Goal: Task Accomplishment & Management: Manage account settings

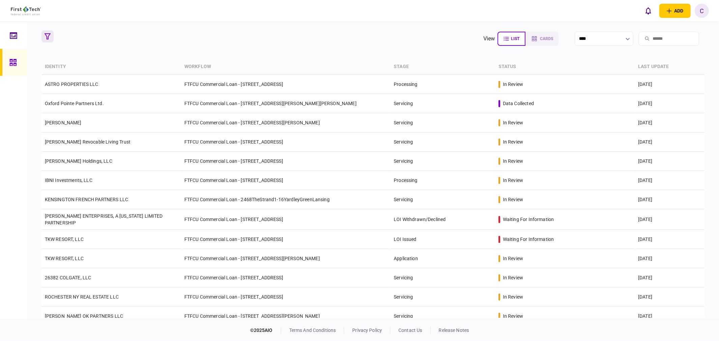
click at [47, 35] on icon "button" at bounding box center [47, 36] width 6 height 6
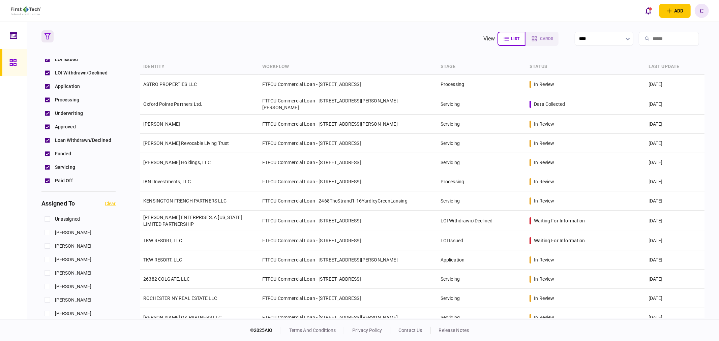
scroll to position [262, 0]
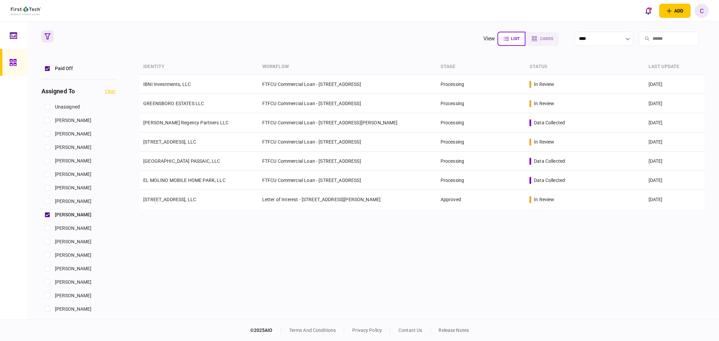
click at [213, 233] on div "identity workflow stage status last update IBNI Investments, LLC FTFCU Commerci…" at bounding box center [422, 188] width 564 height 259
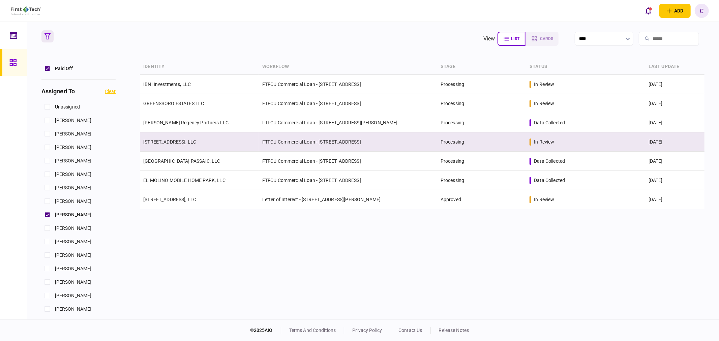
click at [179, 145] on td "[STREET_ADDRESS], LLC" at bounding box center [199, 141] width 119 height 19
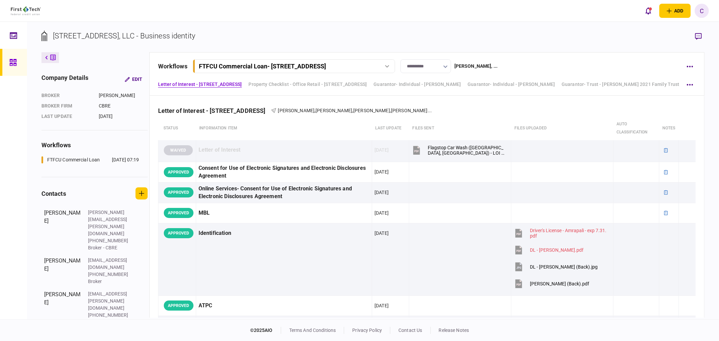
click at [445, 65] on button "button" at bounding box center [445, 66] width 4 height 5
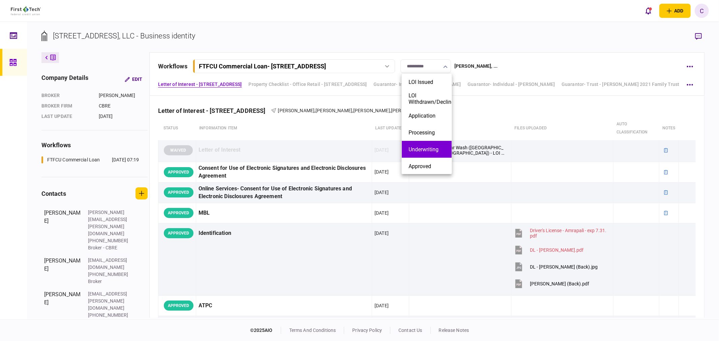
click at [422, 150] on button "Underwriting" at bounding box center [426, 149] width 36 height 6
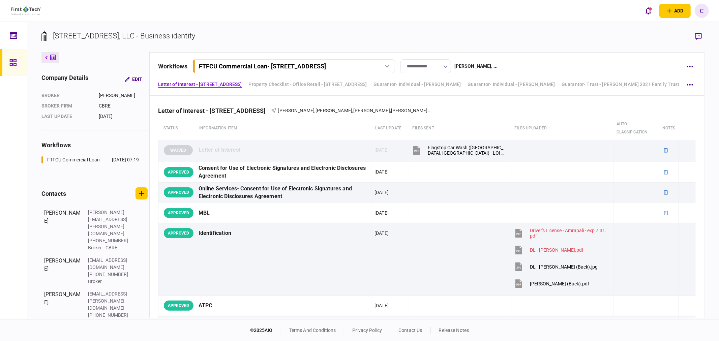
click at [446, 65] on icon "button" at bounding box center [445, 66] width 4 height 3
click at [421, 164] on button "Approved" at bounding box center [426, 166] width 36 height 6
type input "********"
click at [17, 64] on div at bounding box center [14, 62] width 11 height 27
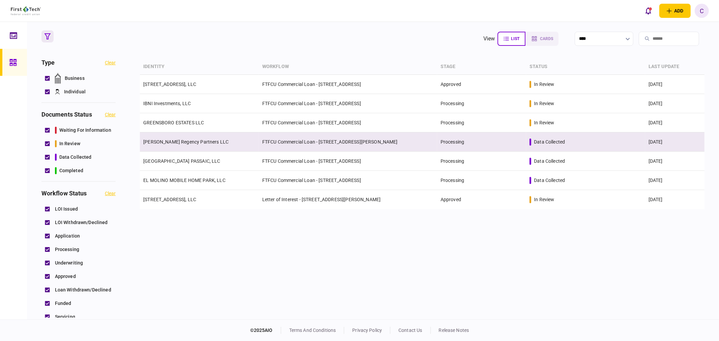
click at [189, 143] on link "[PERSON_NAME] Regency Partners LLC" at bounding box center [185, 141] width 85 height 5
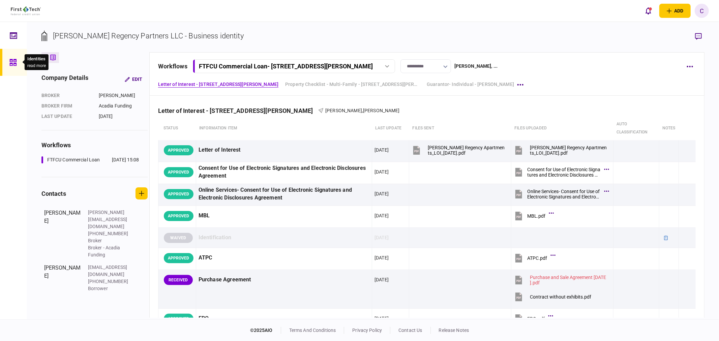
click at [14, 63] on icon at bounding box center [12, 62] width 7 height 7
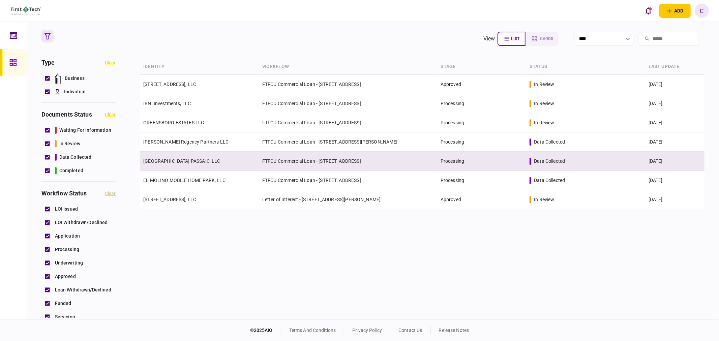
click at [186, 161] on link "[GEOGRAPHIC_DATA] PASSAIC, LLC" at bounding box center [181, 160] width 77 height 5
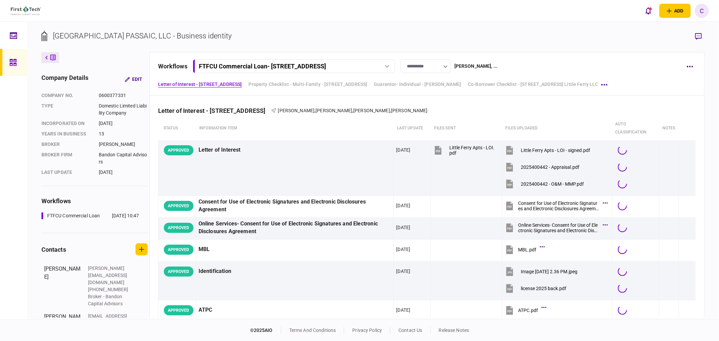
click at [447, 66] on icon "button" at bounding box center [445, 66] width 4 height 3
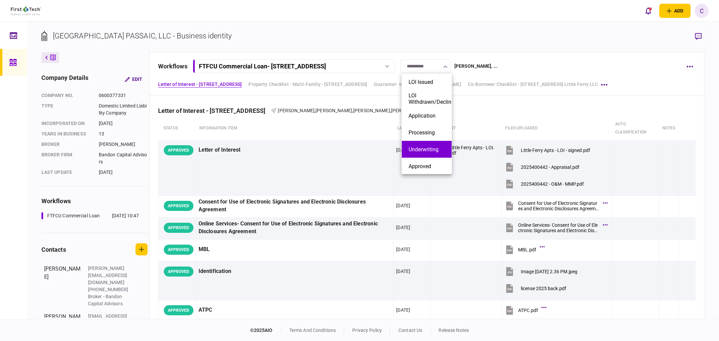
click at [429, 149] on button "Underwriting" at bounding box center [426, 149] width 36 height 6
type input "**********"
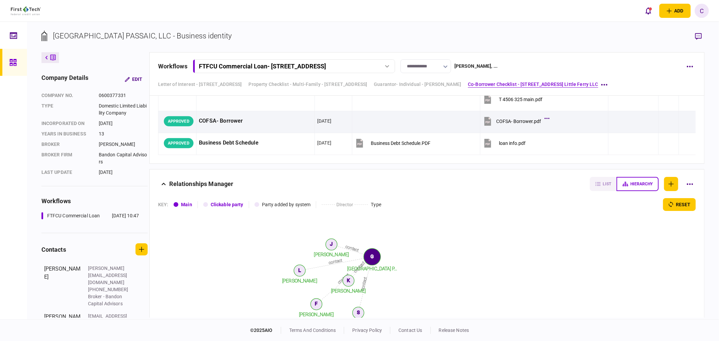
scroll to position [2452, 0]
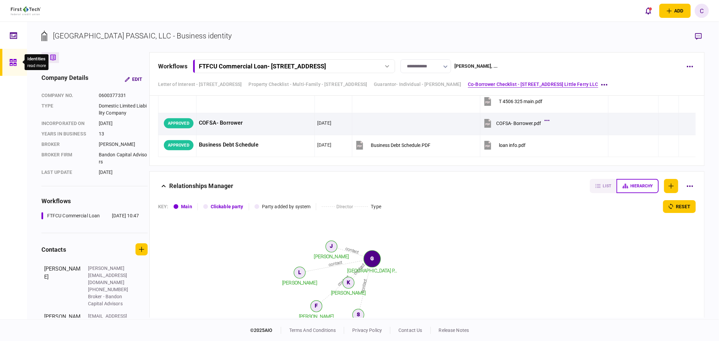
click at [10, 63] on icon at bounding box center [12, 62] width 7 height 7
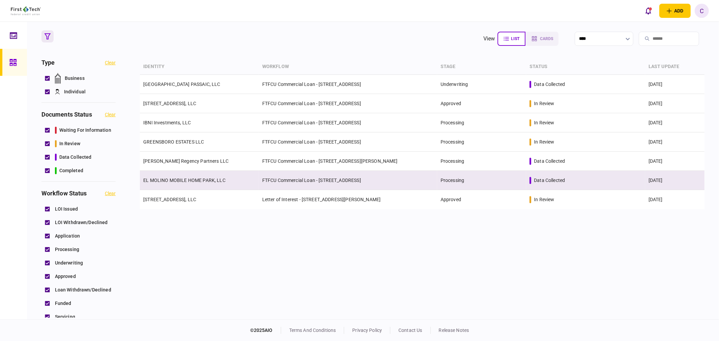
click at [174, 180] on link "EL MOLINO MOBILE HOME PARK, LLC" at bounding box center [184, 180] width 82 height 5
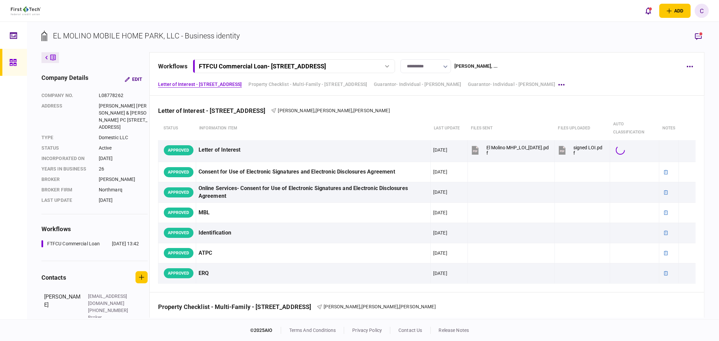
click at [448, 65] on input "**********" at bounding box center [425, 66] width 51 height 14
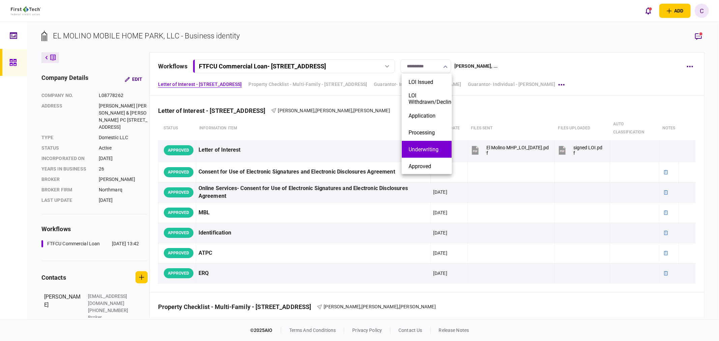
click at [420, 152] on button "Underwriting" at bounding box center [426, 149] width 36 height 6
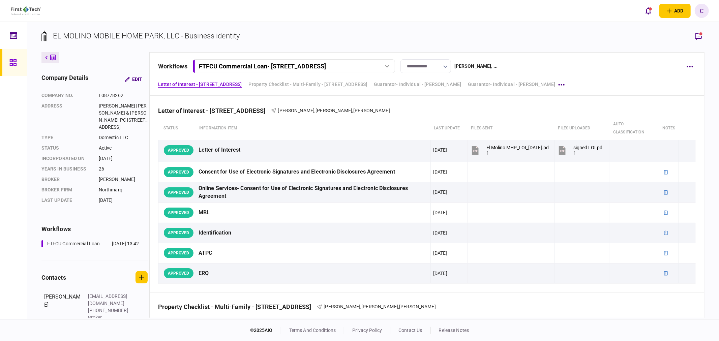
click at [446, 68] on icon "button" at bounding box center [445, 66] width 4 height 3
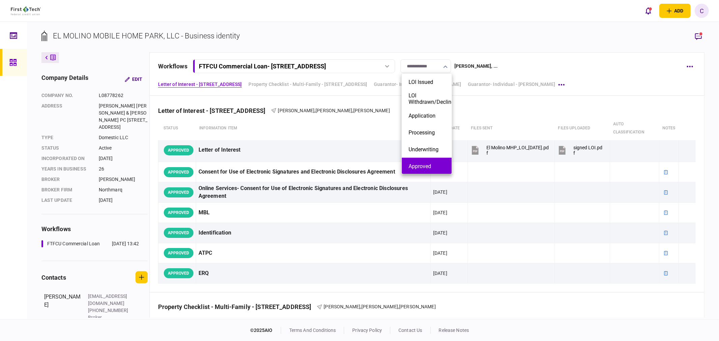
click at [423, 163] on button "Approved" at bounding box center [426, 166] width 36 height 6
type input "********"
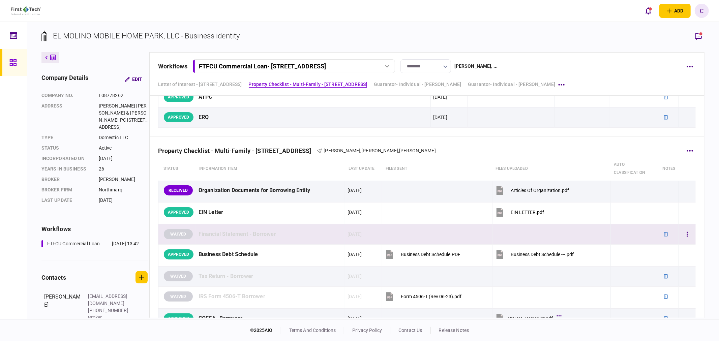
scroll to position [150, 0]
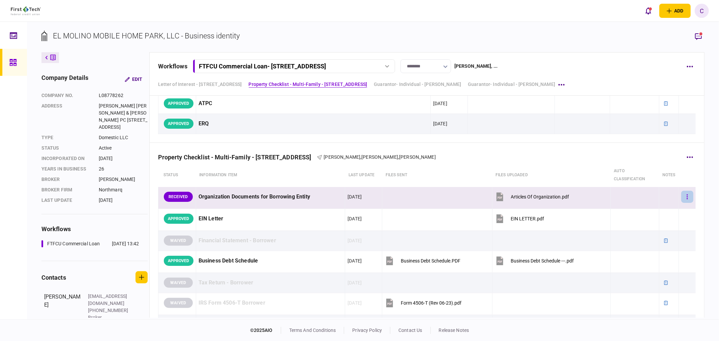
click at [681, 196] on button "button" at bounding box center [687, 197] width 12 height 12
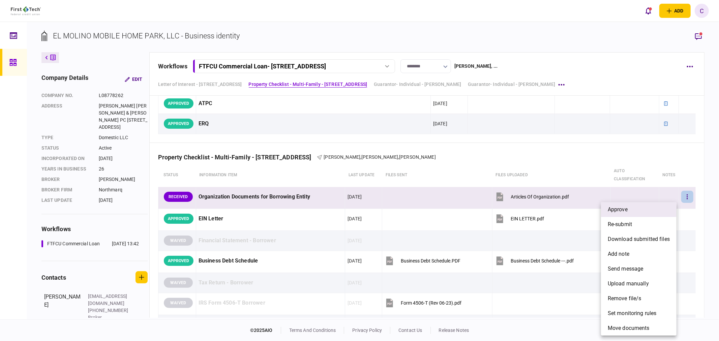
click at [631, 208] on li "approve" at bounding box center [638, 209] width 75 height 15
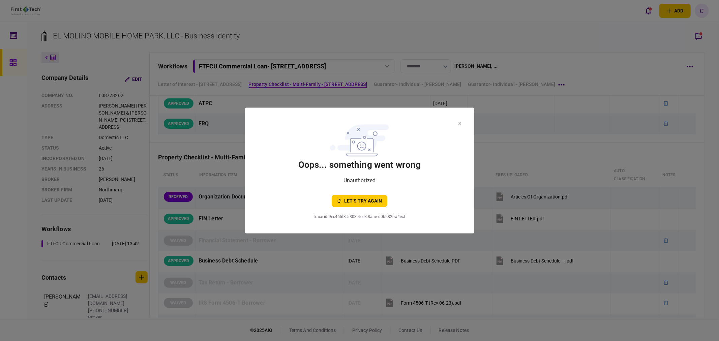
click at [460, 123] on icon at bounding box center [459, 123] width 3 height 3
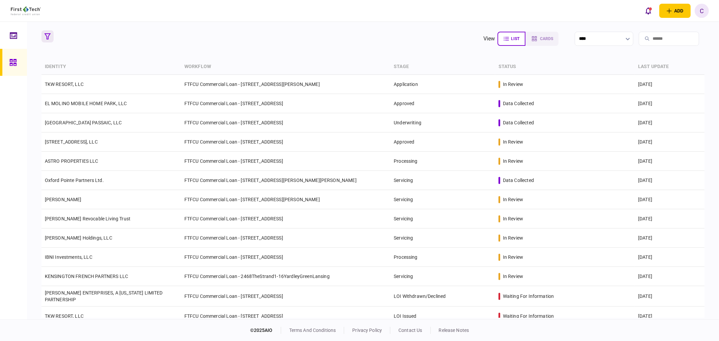
click at [45, 34] on icon "button" at bounding box center [47, 36] width 6 height 6
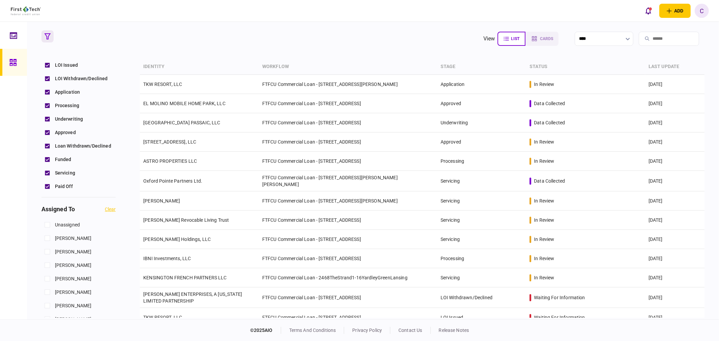
scroll to position [187, 0]
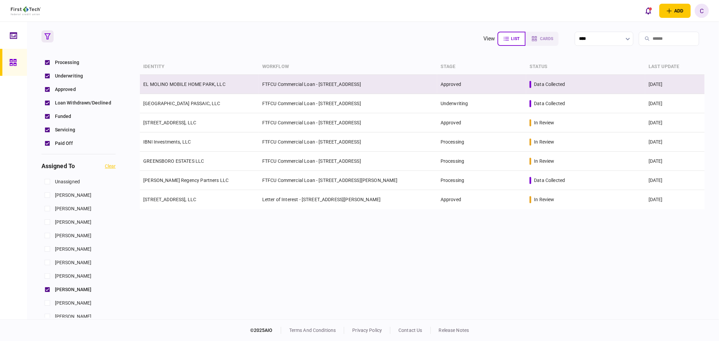
click at [180, 84] on link "EL MOLINO MOBILE HOME PARK, LLC" at bounding box center [184, 84] width 82 height 5
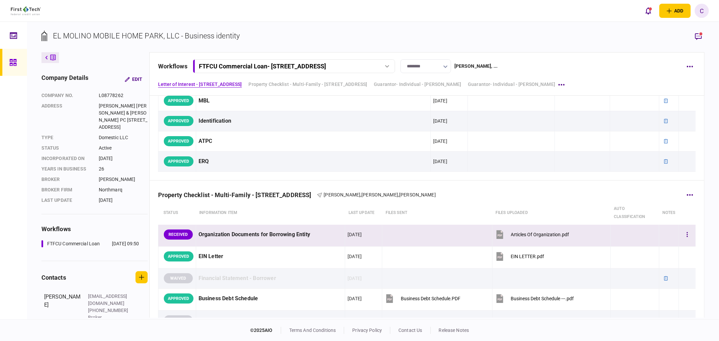
scroll to position [112, 0]
click at [687, 235] on icon "button" at bounding box center [687, 234] width 1 height 5
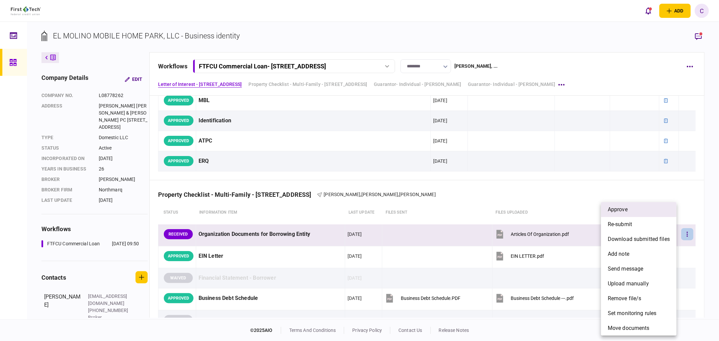
click at [618, 209] on span "approve" at bounding box center [618, 210] width 20 height 8
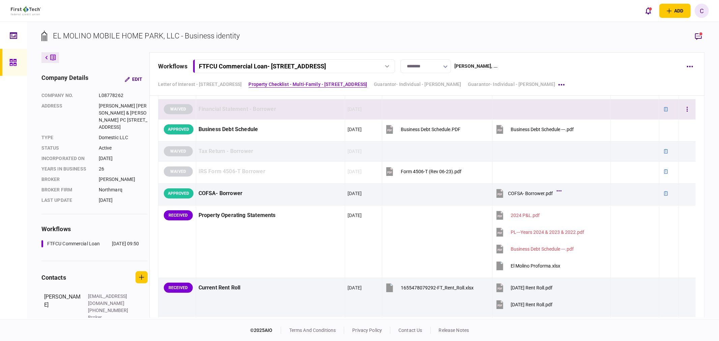
scroll to position [299, 0]
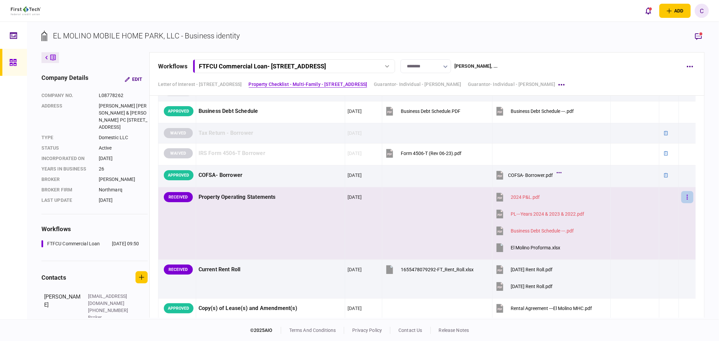
click at [683, 197] on button "button" at bounding box center [687, 197] width 12 height 12
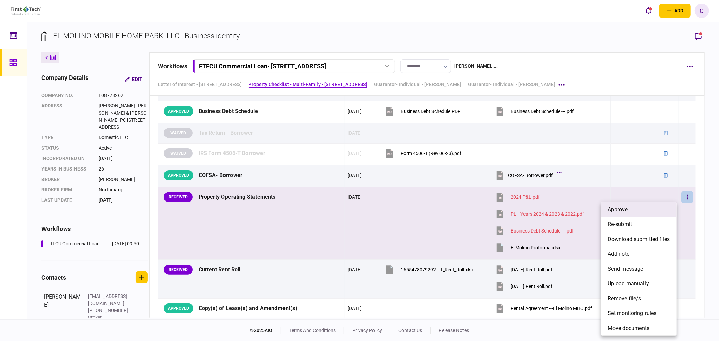
click at [621, 210] on span "approve" at bounding box center [618, 210] width 20 height 8
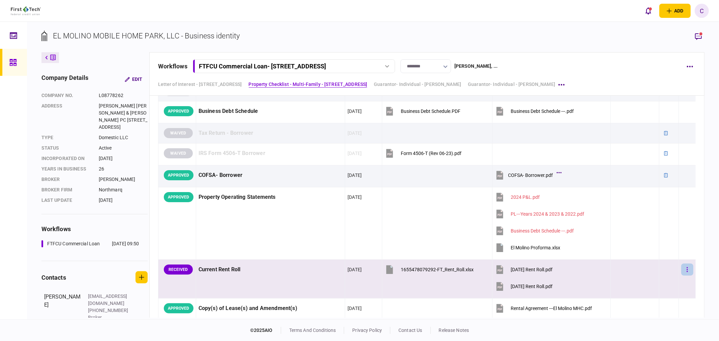
click at [687, 268] on icon "button" at bounding box center [687, 269] width 1 height 5
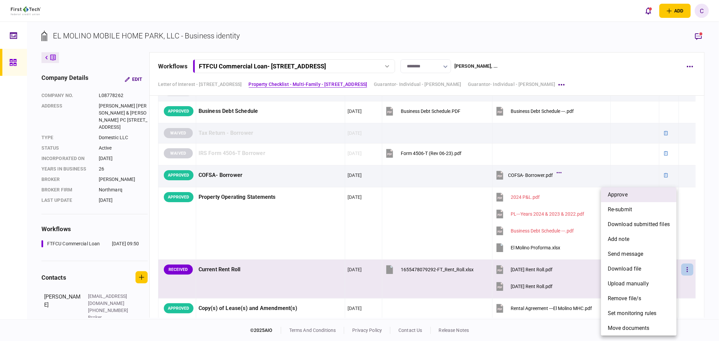
click at [617, 197] on span "approve" at bounding box center [618, 195] width 20 height 8
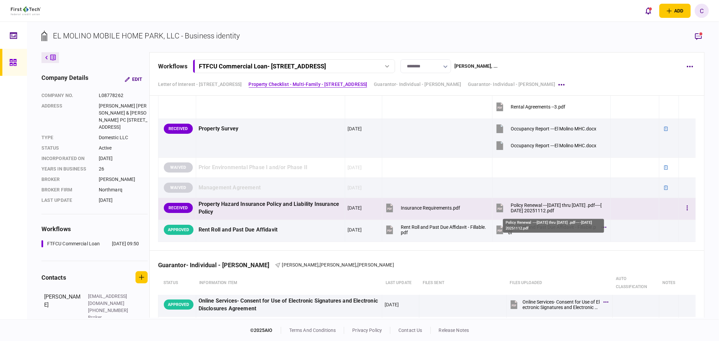
scroll to position [636, 0]
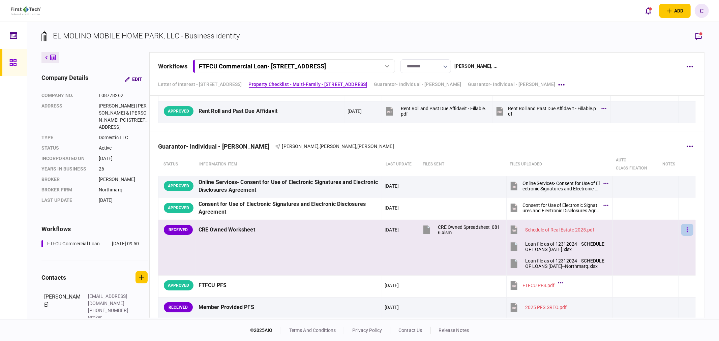
click at [681, 228] on button "button" at bounding box center [687, 230] width 12 height 12
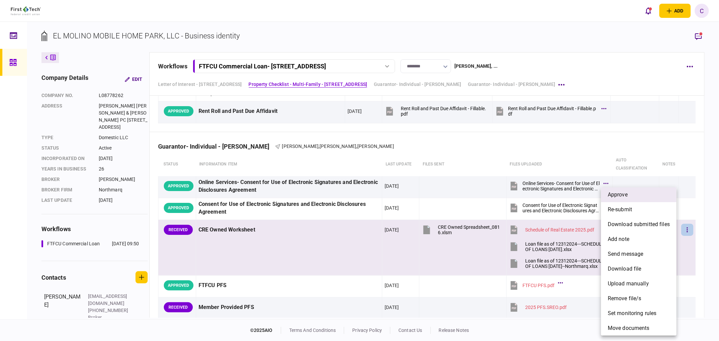
click at [613, 192] on span "approve" at bounding box center [618, 195] width 20 height 8
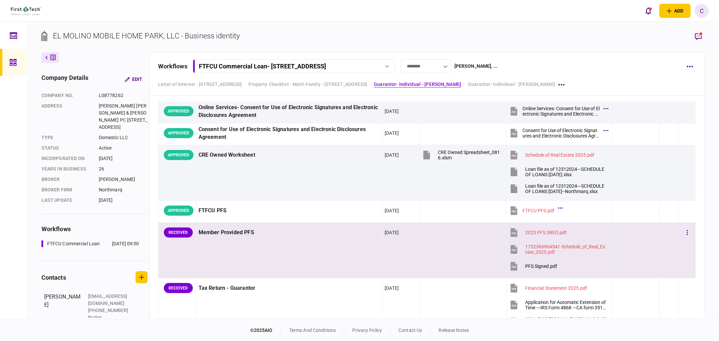
scroll to position [711, 0]
click at [681, 233] on button "button" at bounding box center [687, 232] width 12 height 12
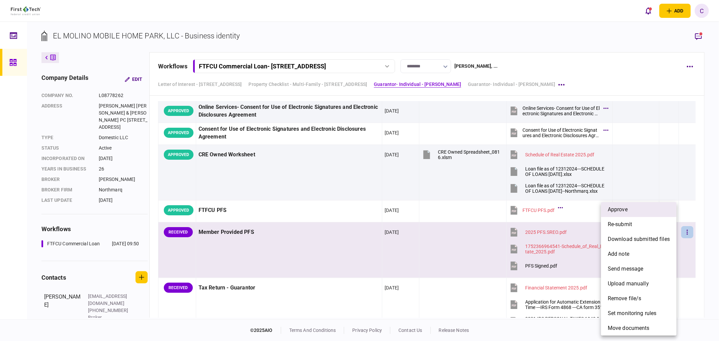
click at [629, 211] on li "approve" at bounding box center [638, 209] width 75 height 15
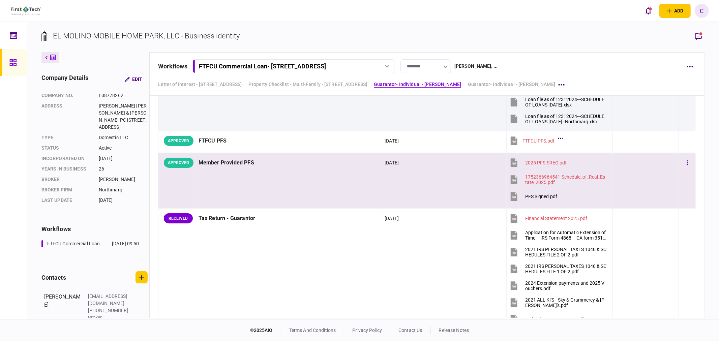
scroll to position [786, 0]
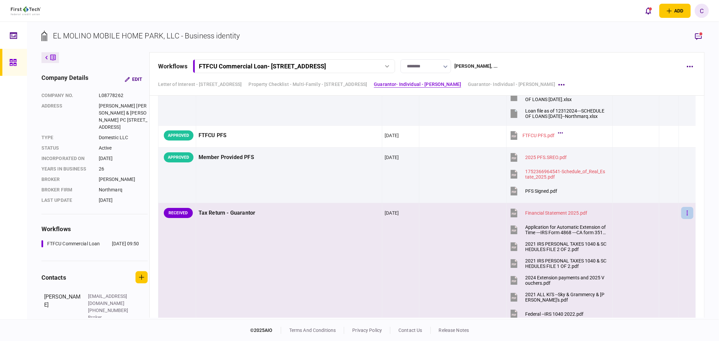
click at [686, 212] on icon "button" at bounding box center [686, 213] width 1 height 6
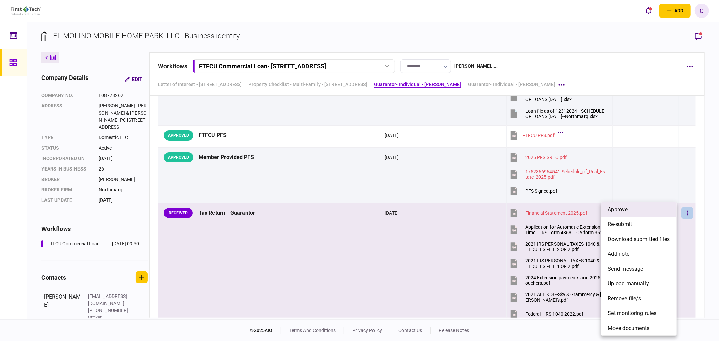
click at [626, 210] on span "approve" at bounding box center [618, 210] width 20 height 8
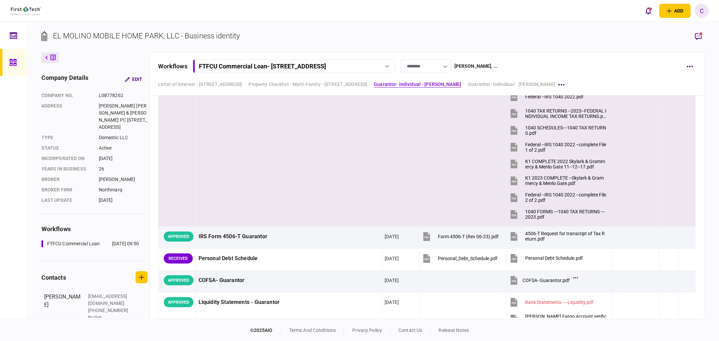
scroll to position [1011, 0]
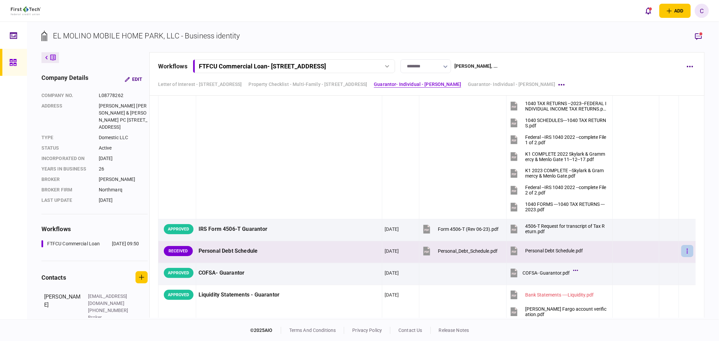
click at [681, 251] on button "button" at bounding box center [687, 251] width 12 height 12
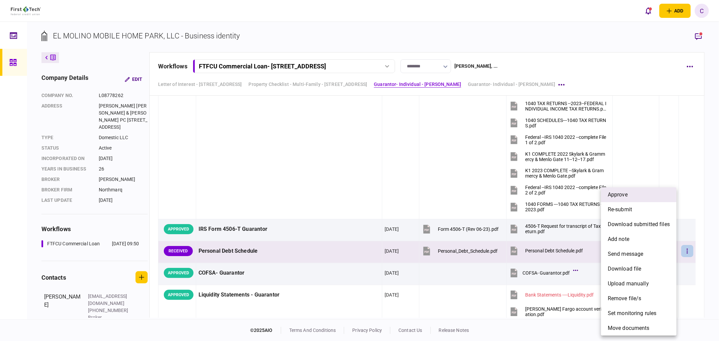
click at [617, 197] on span "approve" at bounding box center [618, 195] width 20 height 8
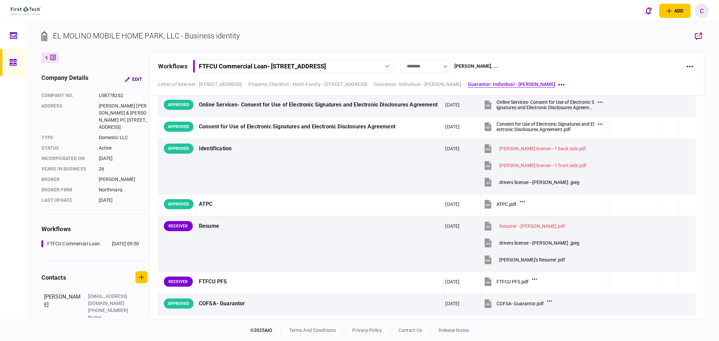
scroll to position [1310, 0]
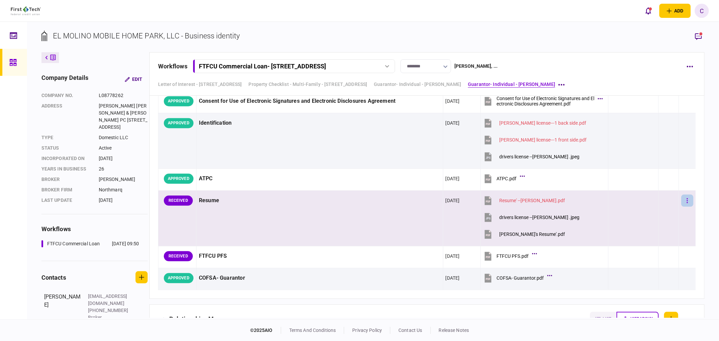
click at [686, 203] on icon "button" at bounding box center [686, 200] width 1 height 5
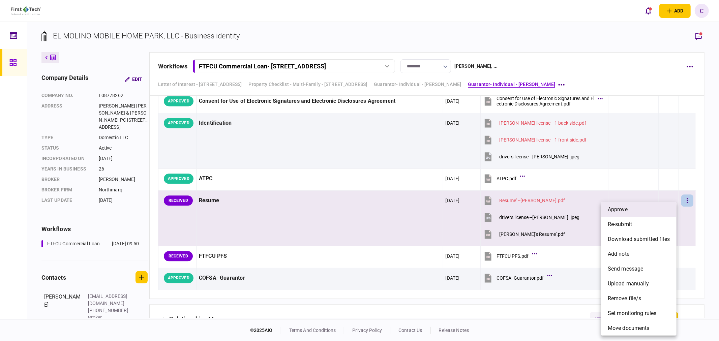
click at [626, 214] on li "approve" at bounding box center [638, 209] width 75 height 15
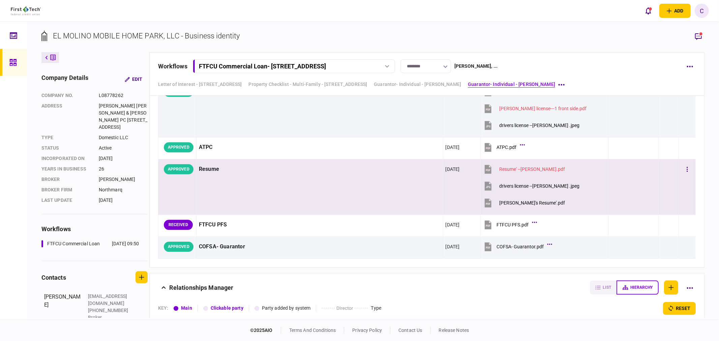
scroll to position [1348, 0]
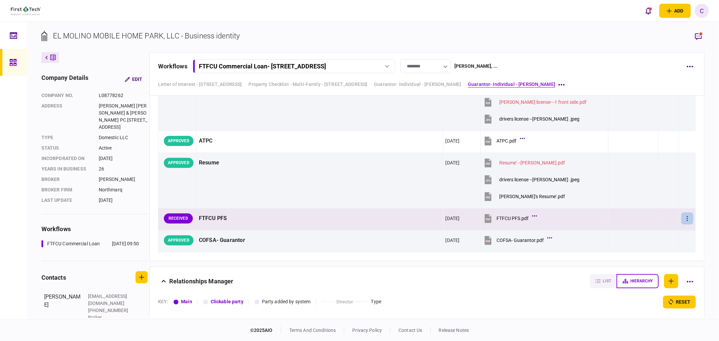
click at [684, 224] on button "button" at bounding box center [687, 218] width 12 height 12
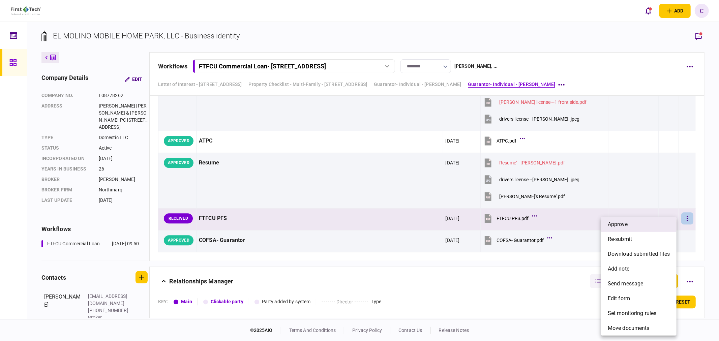
click at [621, 227] on span "approve" at bounding box center [618, 224] width 20 height 8
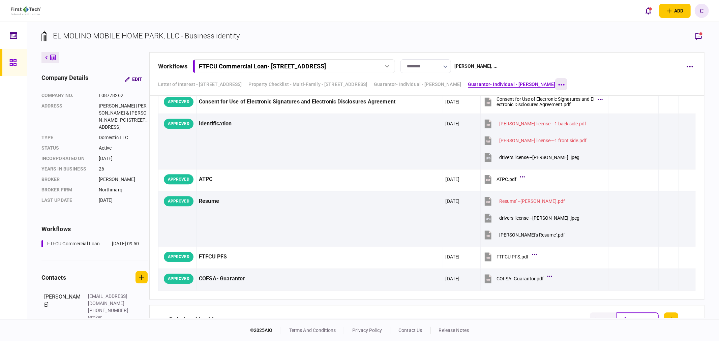
scroll to position [1227, 0]
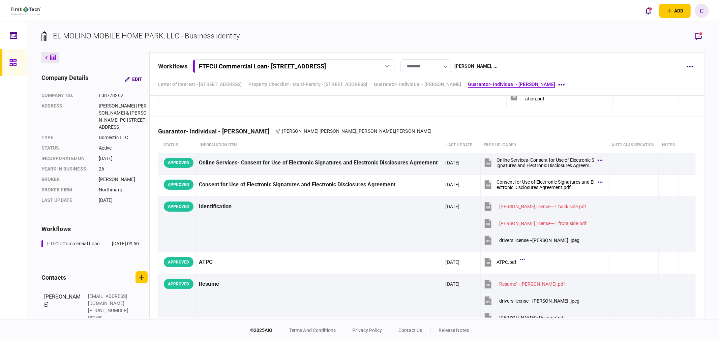
click at [696, 38] on icon "button" at bounding box center [698, 36] width 8 height 8
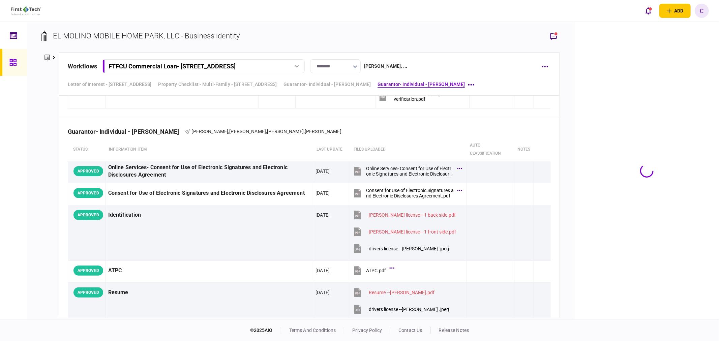
scroll to position [1227, 0]
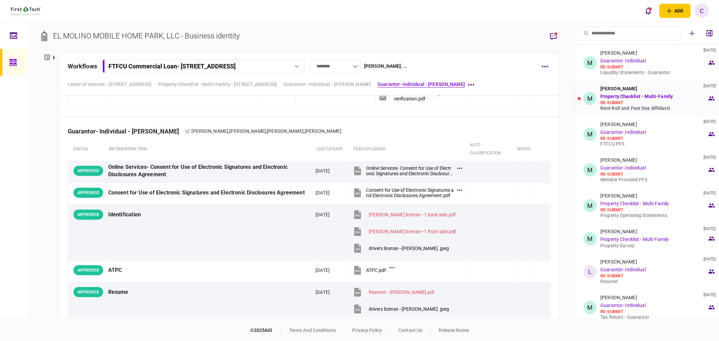
click at [610, 108] on div "Rent Roll and Past Due Affidavit" at bounding box center [653, 107] width 107 height 5
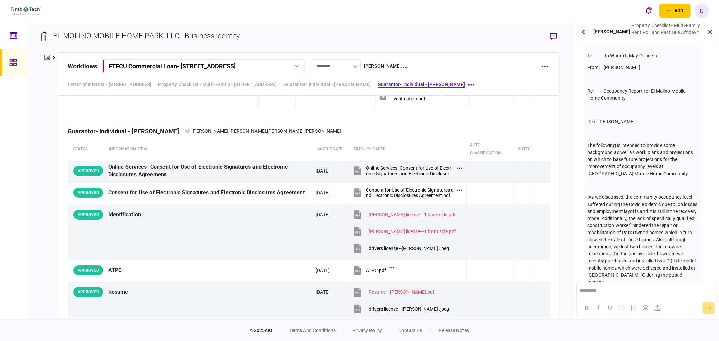
scroll to position [520, 0]
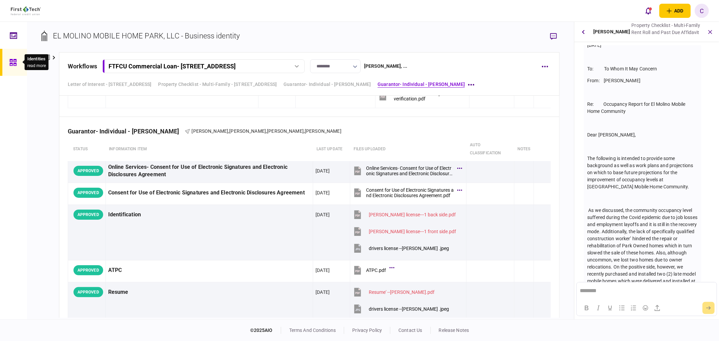
click at [11, 63] on icon at bounding box center [12, 62] width 7 height 7
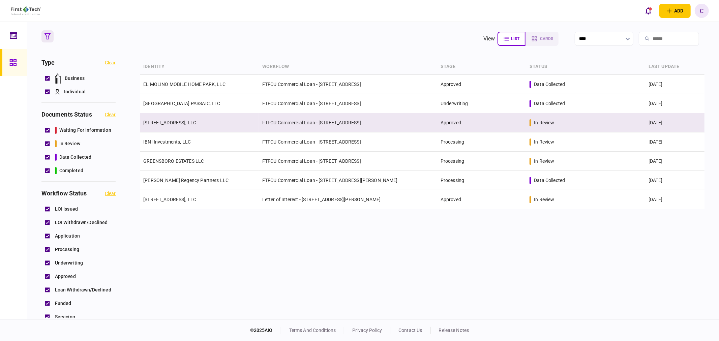
click at [182, 121] on link "[STREET_ADDRESS], LLC" at bounding box center [169, 122] width 53 height 5
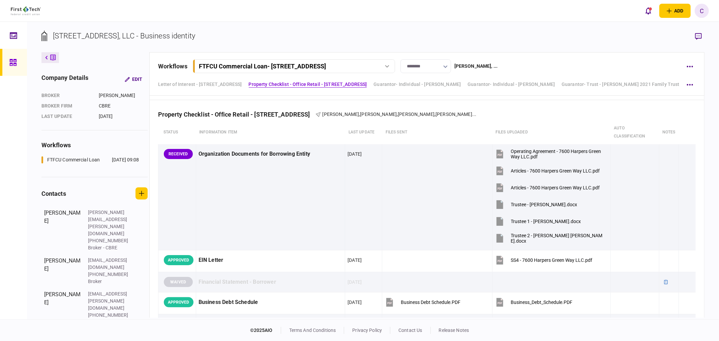
scroll to position [299, 0]
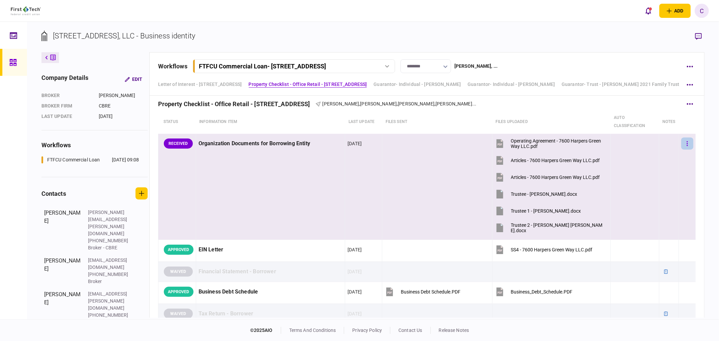
click at [683, 141] on button "button" at bounding box center [687, 143] width 12 height 12
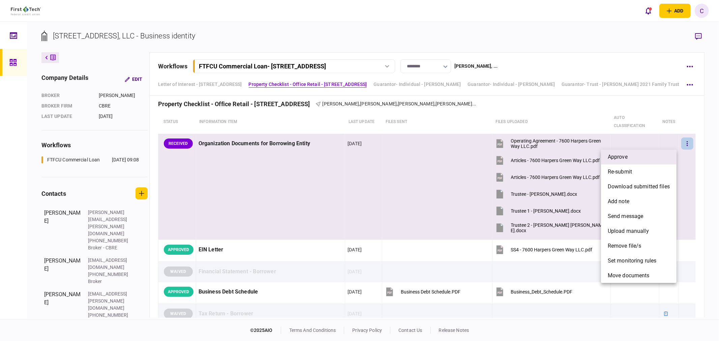
click at [639, 156] on li "approve" at bounding box center [638, 157] width 75 height 15
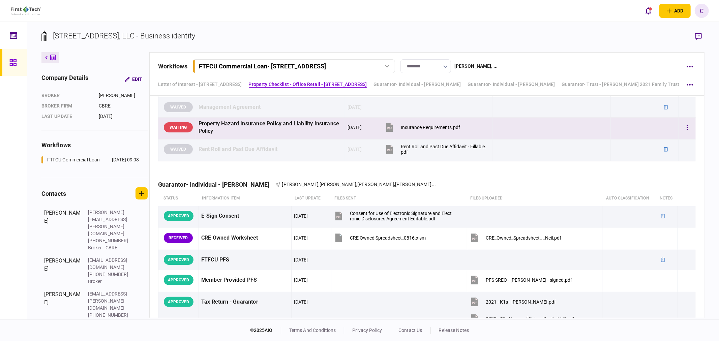
scroll to position [749, 0]
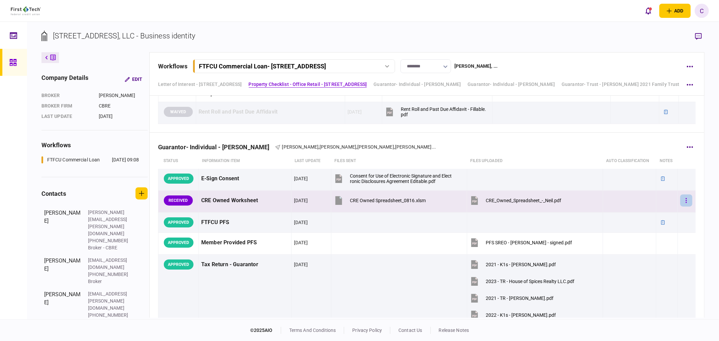
click at [681, 205] on button "button" at bounding box center [686, 200] width 12 height 12
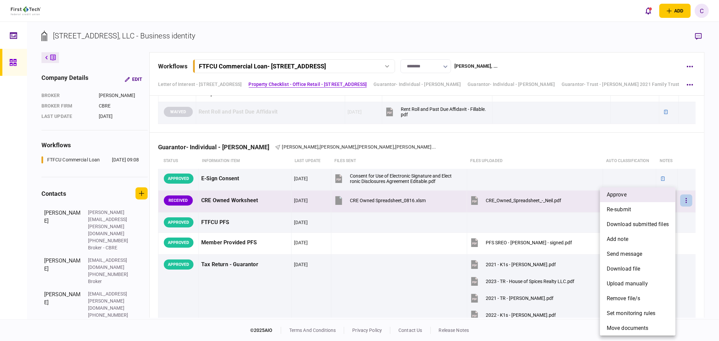
click at [621, 196] on span "approve" at bounding box center [617, 195] width 20 height 8
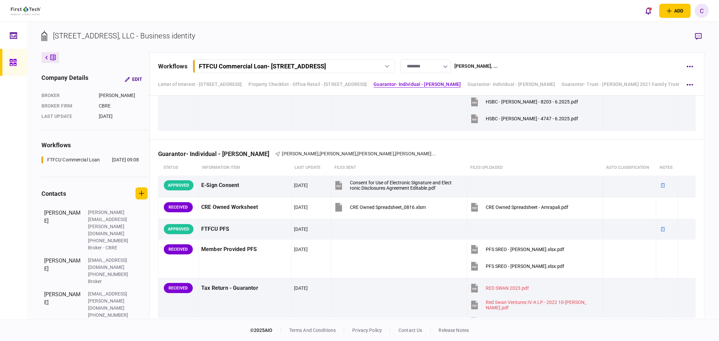
scroll to position [1497, 0]
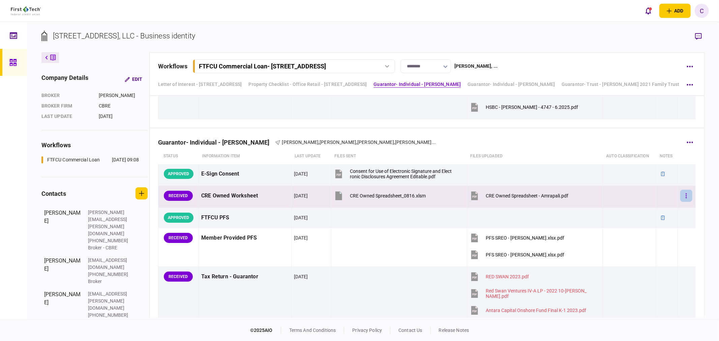
click at [680, 199] on button "button" at bounding box center [686, 196] width 12 height 12
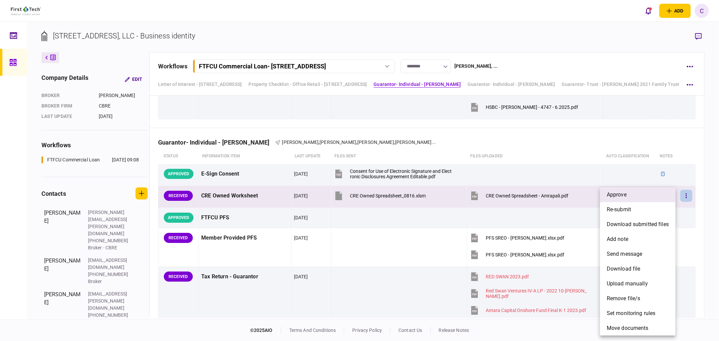
click at [625, 196] on span "approve" at bounding box center [617, 195] width 20 height 8
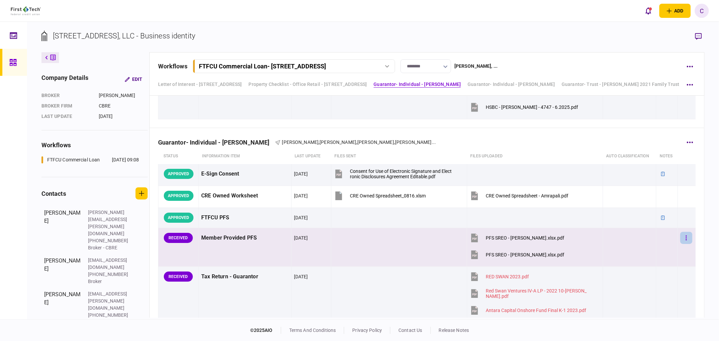
click at [685, 240] on icon "button" at bounding box center [685, 237] width 1 height 5
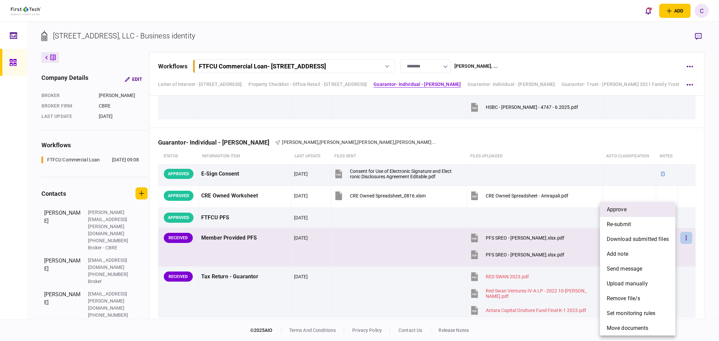
click at [623, 207] on span "approve" at bounding box center [617, 210] width 20 height 8
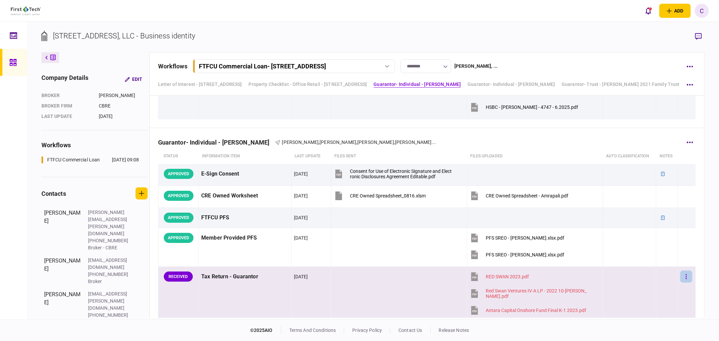
click at [683, 276] on button "button" at bounding box center [686, 277] width 12 height 12
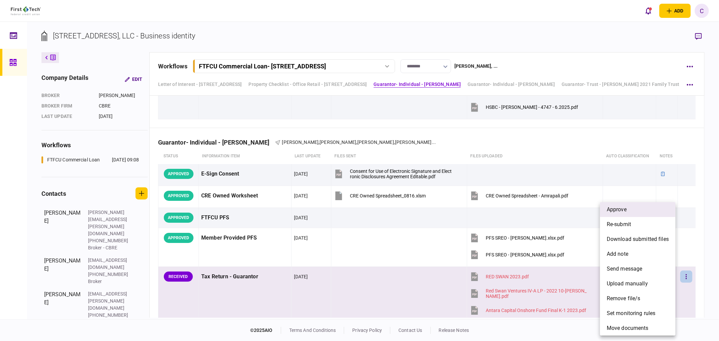
click at [616, 211] on span "approve" at bounding box center [617, 210] width 20 height 8
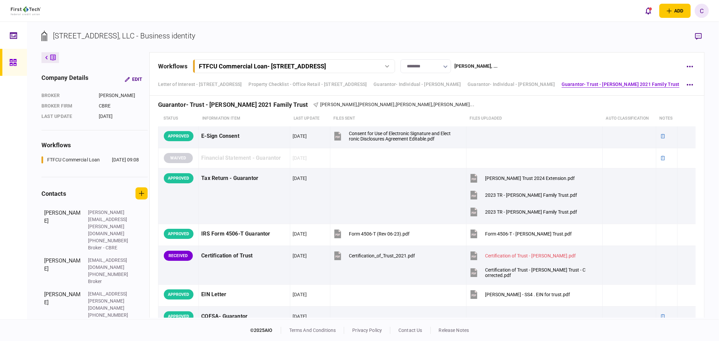
scroll to position [2658, 0]
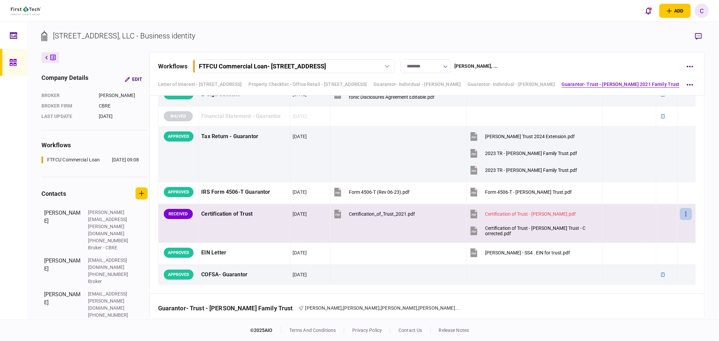
click at [686, 216] on button "button" at bounding box center [686, 214] width 12 height 12
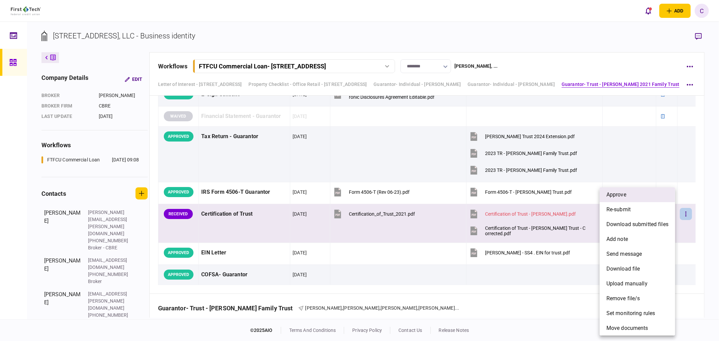
click at [605, 193] on li "approve" at bounding box center [636, 194] width 75 height 15
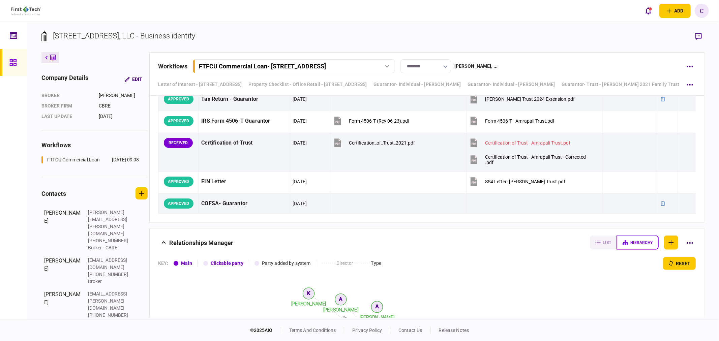
scroll to position [2957, 0]
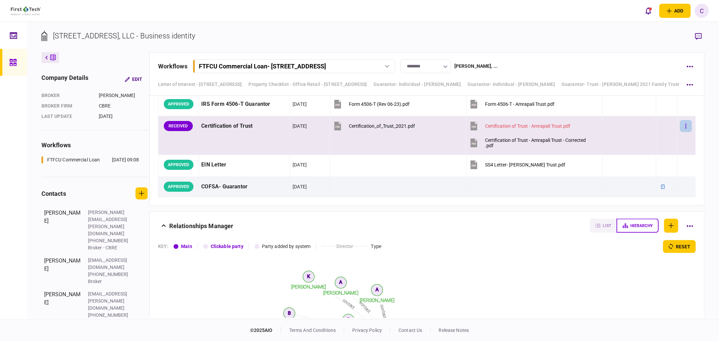
click at [682, 129] on button "button" at bounding box center [686, 126] width 12 height 12
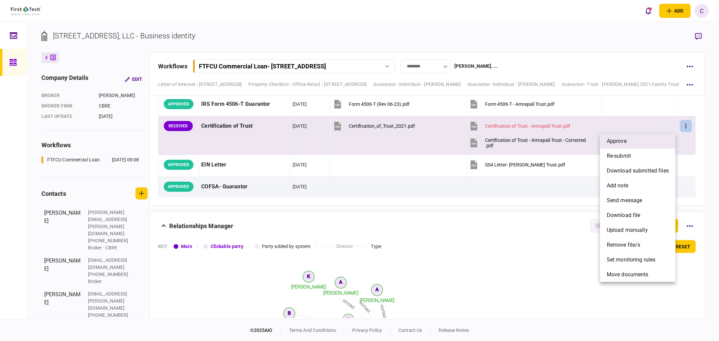
click at [624, 137] on span "approve" at bounding box center [617, 141] width 20 height 8
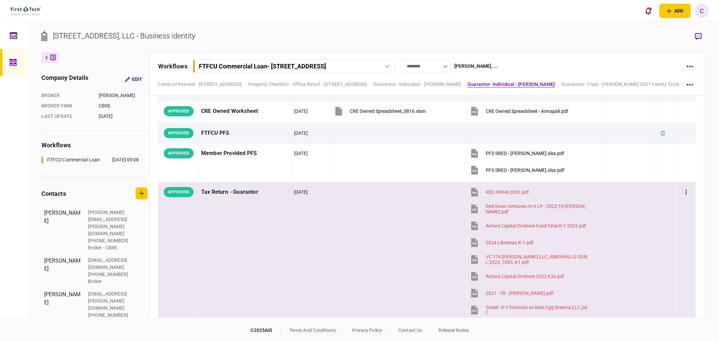
scroll to position [1575, 0]
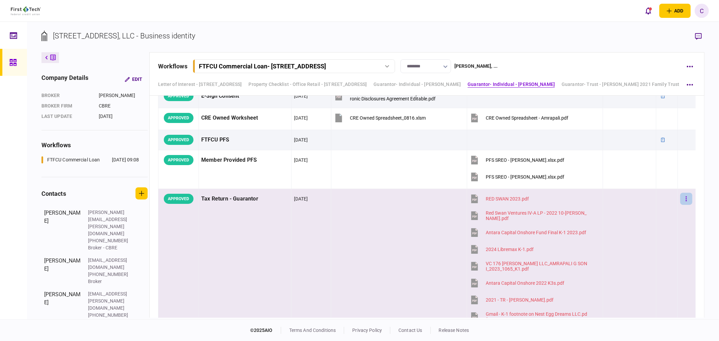
click at [680, 200] on button "button" at bounding box center [686, 199] width 12 height 12
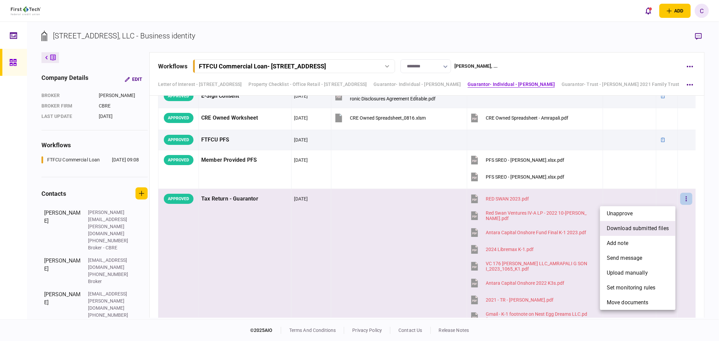
click at [627, 228] on span "download submitted files" at bounding box center [638, 228] width 62 height 8
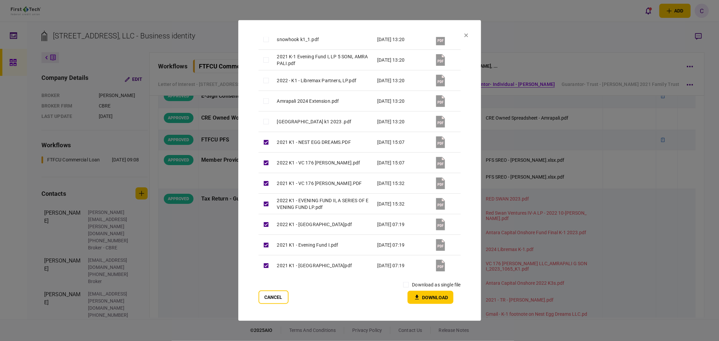
scroll to position [767, 0]
click at [440, 299] on button "Download" at bounding box center [430, 297] width 46 height 13
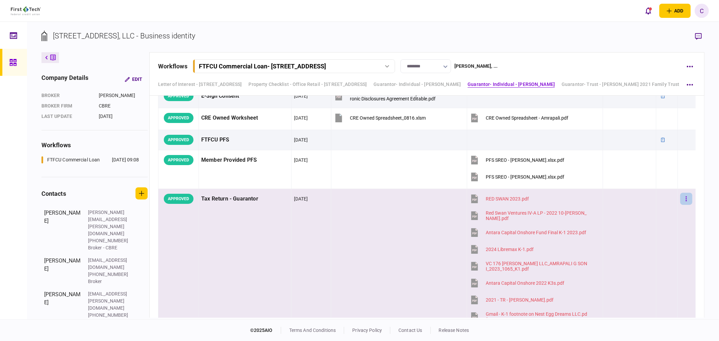
click at [685, 203] on button "button" at bounding box center [686, 199] width 12 height 12
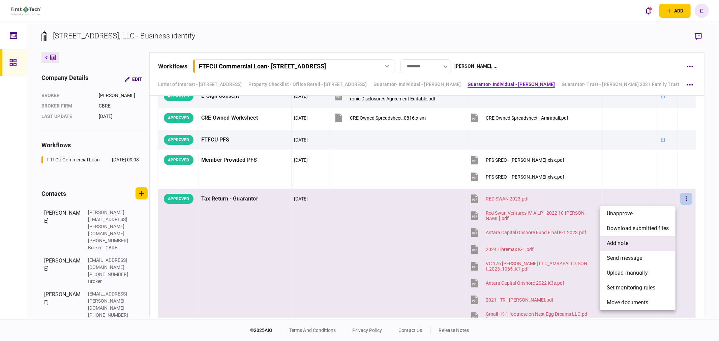
click at [616, 243] on span "add note" at bounding box center [618, 243] width 22 height 8
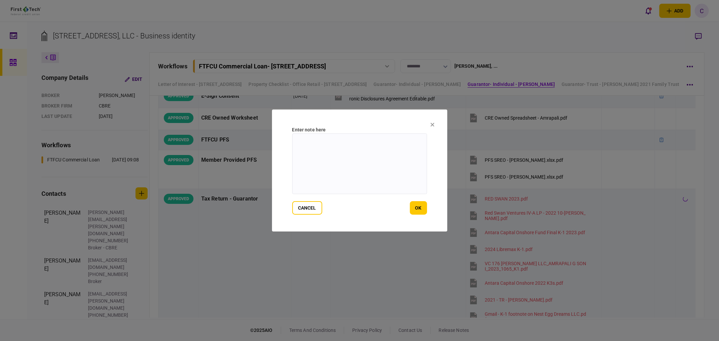
click at [329, 153] on textarea at bounding box center [359, 163] width 135 height 61
click at [323, 143] on textarea "**" at bounding box center [359, 163] width 135 height 61
type textarea "**********"
click at [419, 209] on button "ok" at bounding box center [418, 207] width 17 height 13
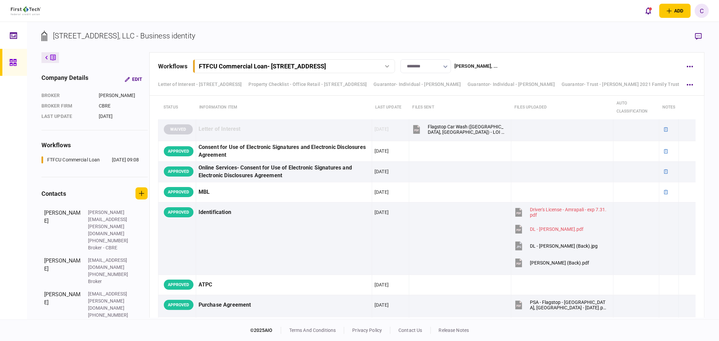
scroll to position [1575, 0]
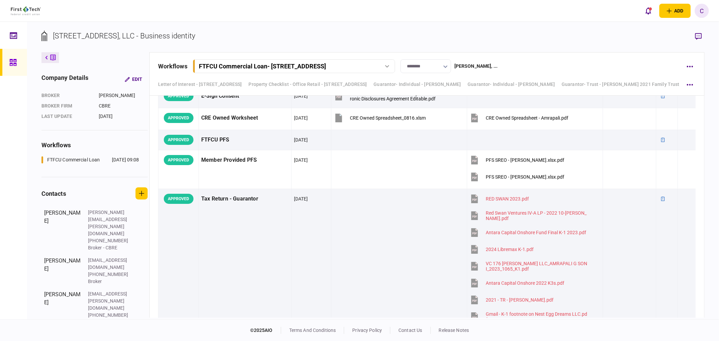
drag, startPoint x: 261, startPoint y: 41, endPoint x: 248, endPoint y: 53, distance: 16.9
click at [261, 41] on section "[STREET_ADDRESS], LLC - Business identity" at bounding box center [372, 41] width 663 height 22
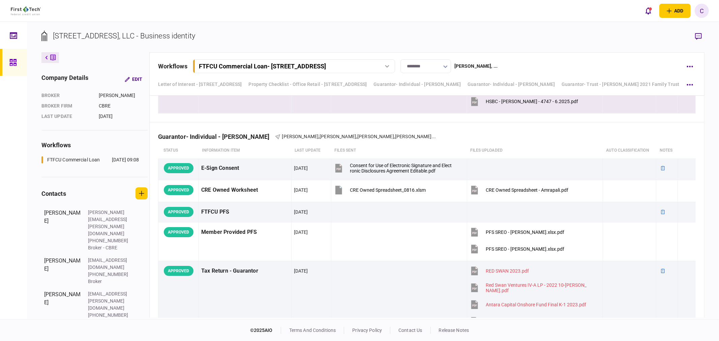
scroll to position [1500, 0]
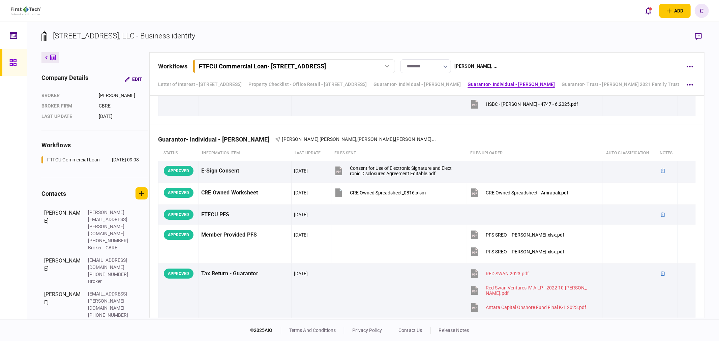
click at [11, 63] on icon at bounding box center [12, 62] width 7 height 7
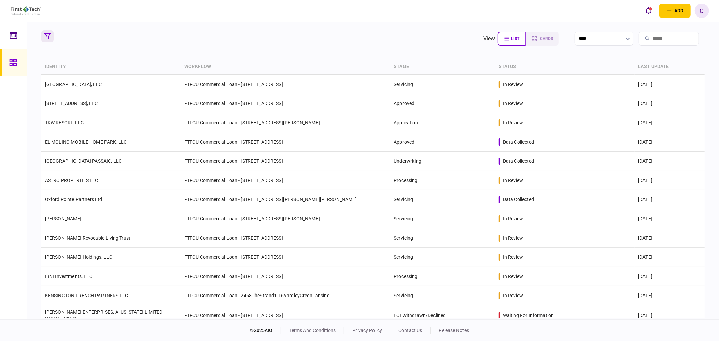
click at [48, 40] on button "button" at bounding box center [47, 36] width 12 height 12
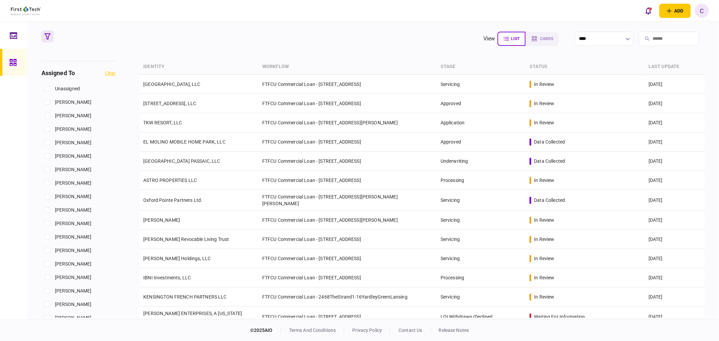
scroll to position [299, 0]
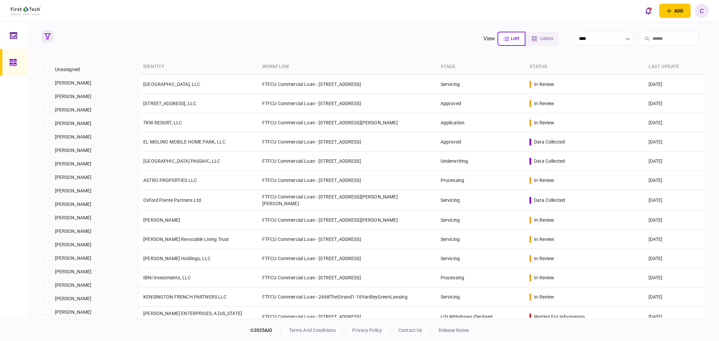
click at [45, 184] on div "[PERSON_NAME]" at bounding box center [78, 190] width 74 height 13
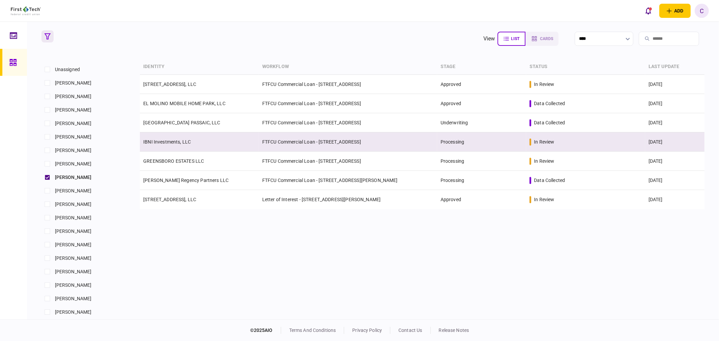
click at [170, 142] on link "IBNI Investments, LLC" at bounding box center [167, 141] width 48 height 5
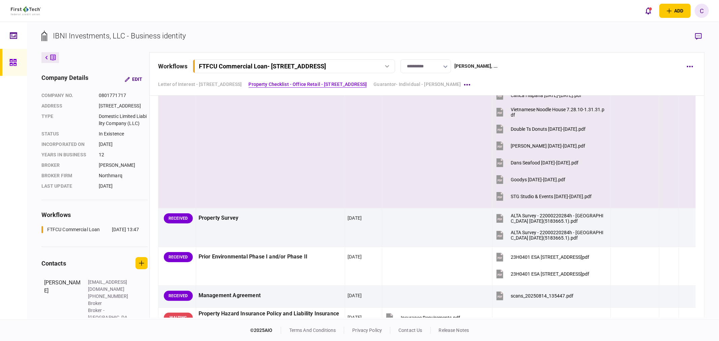
scroll to position [599, 0]
